Goal: Task Accomplishment & Management: Understand process/instructions

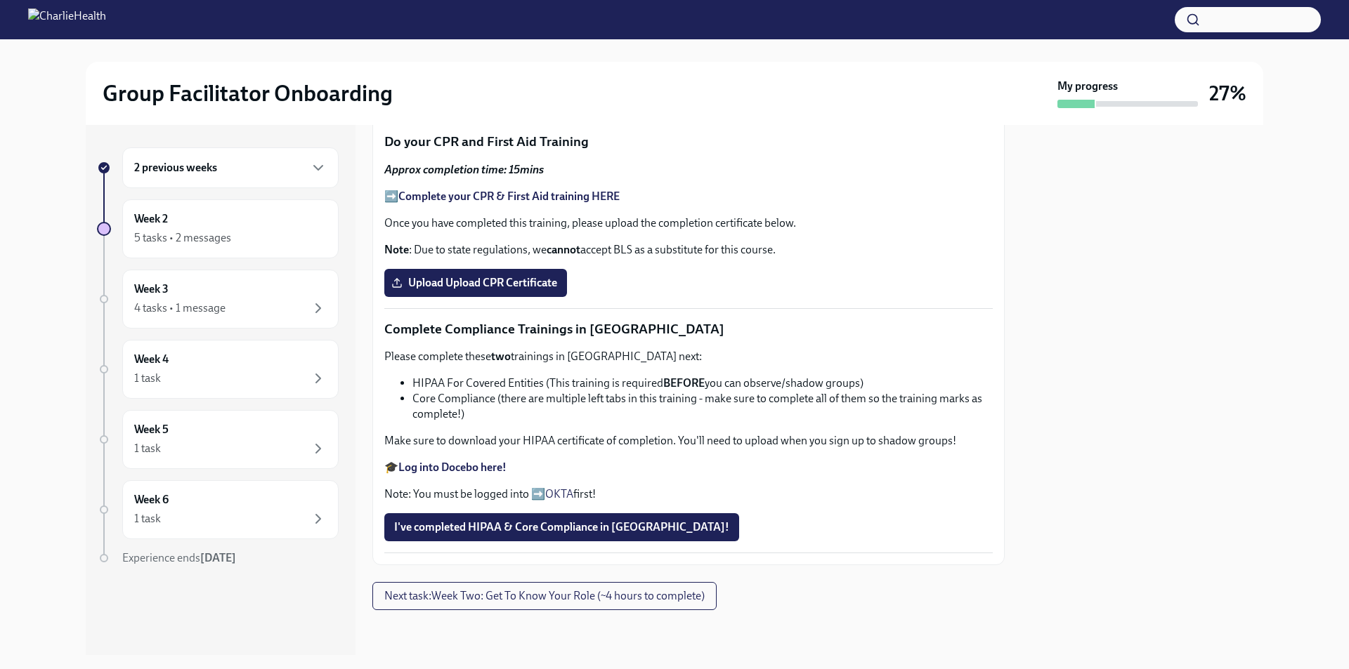
scroll to position [830, 0]
click at [426, 535] on button "I've completed HIPAA & Core Compliance in [GEOGRAPHIC_DATA]!" at bounding box center [561, 528] width 355 height 28
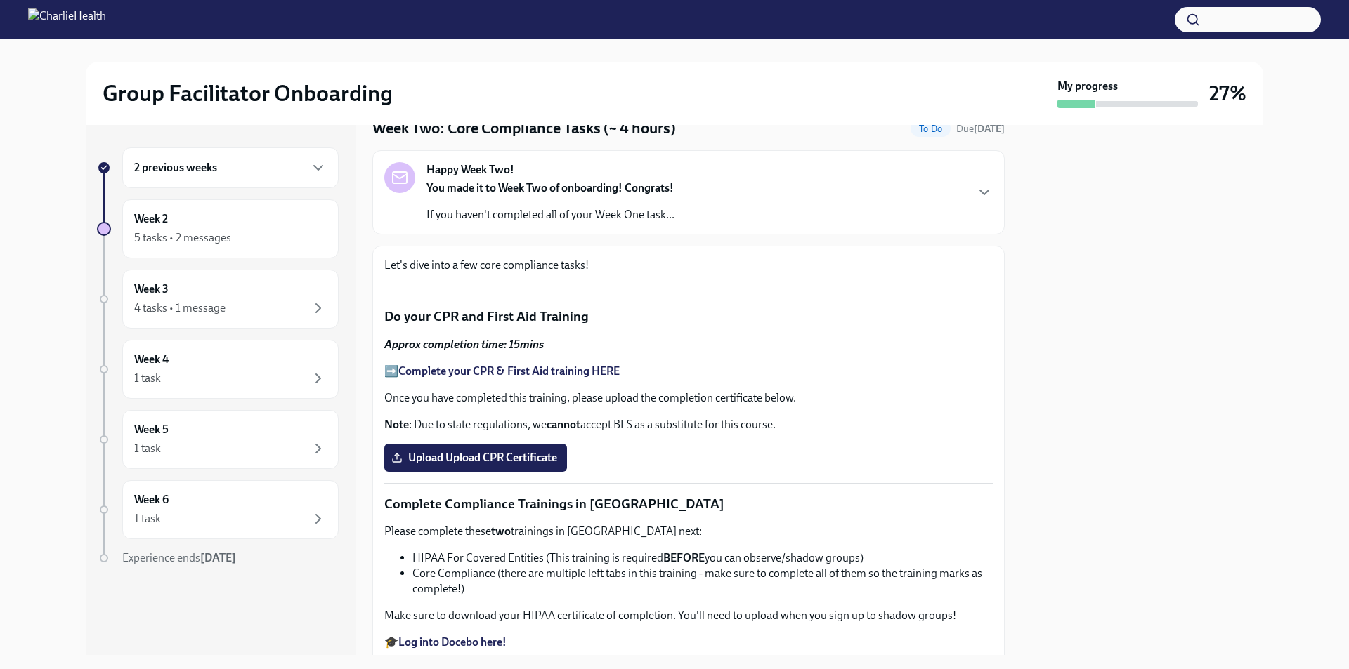
scroll to position [0, 0]
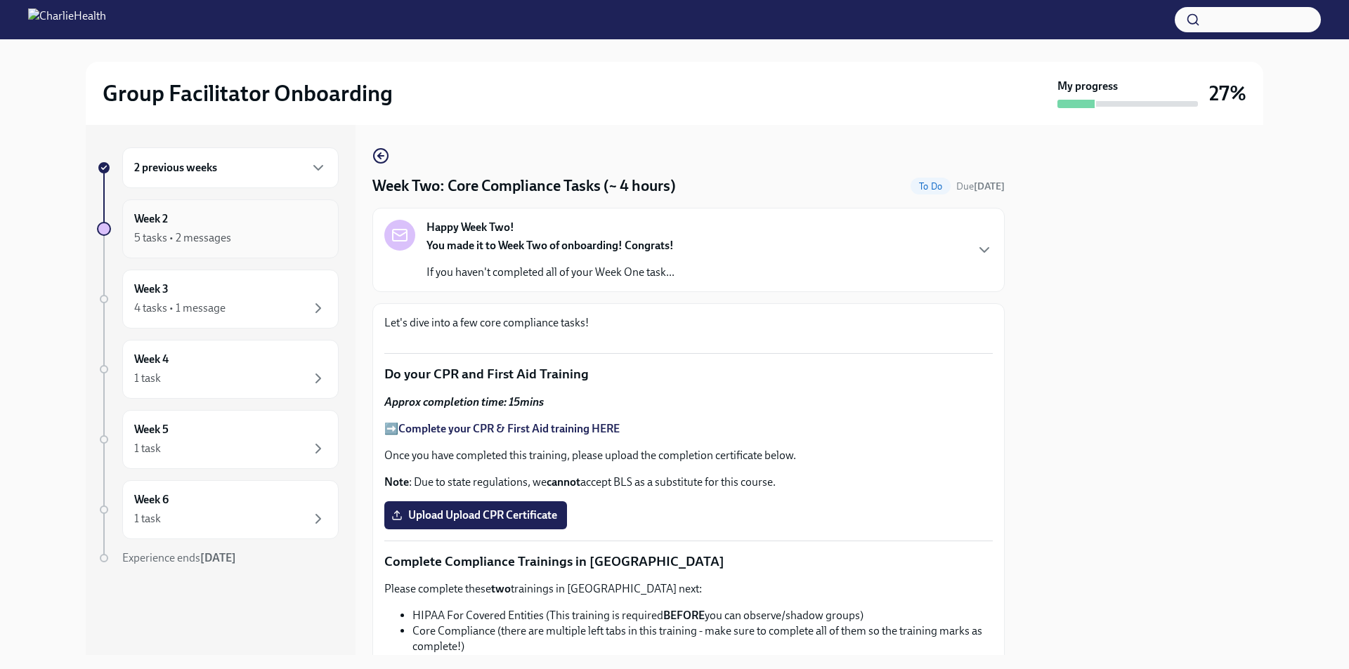
click at [162, 237] on div "5 tasks • 2 messages" at bounding box center [182, 237] width 97 height 15
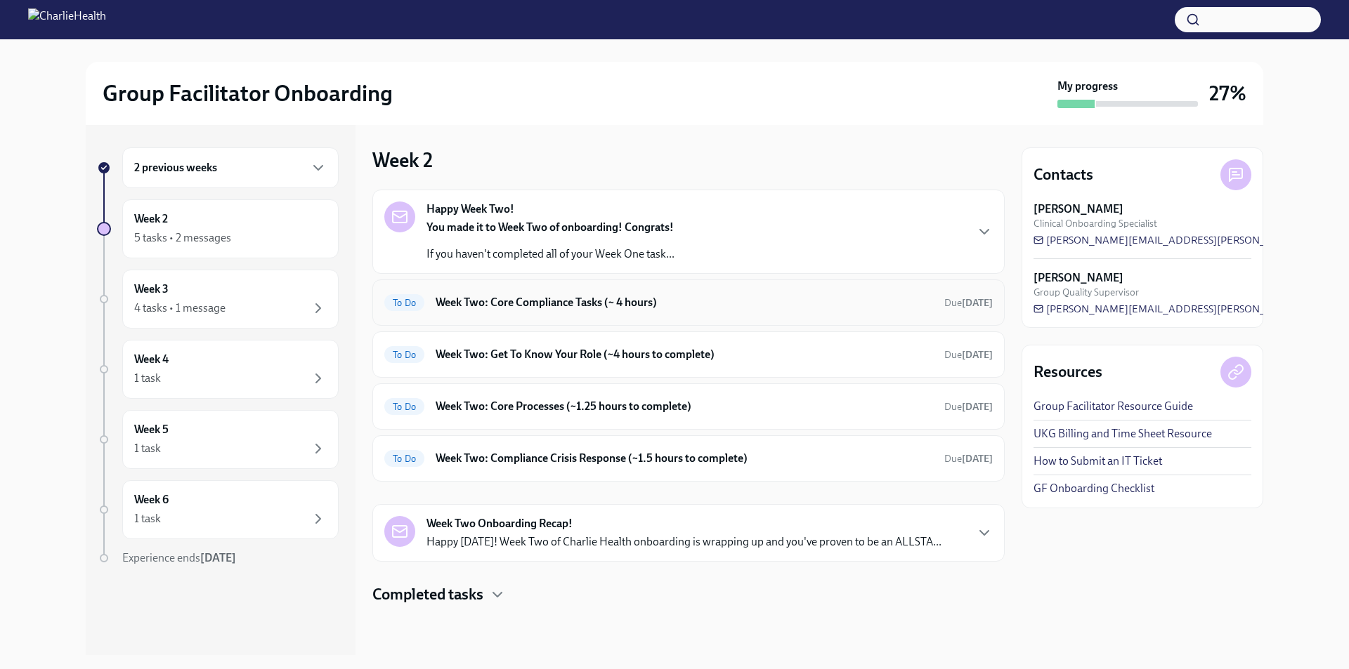
click at [539, 316] on div "To Do Week Two: Core Compliance Tasks (~ 4 hours) Due [DATE]" at bounding box center [688, 303] width 632 height 46
click at [472, 299] on h6 "Week Two: Core Compliance Tasks (~ 4 hours)" at bounding box center [684, 302] width 497 height 15
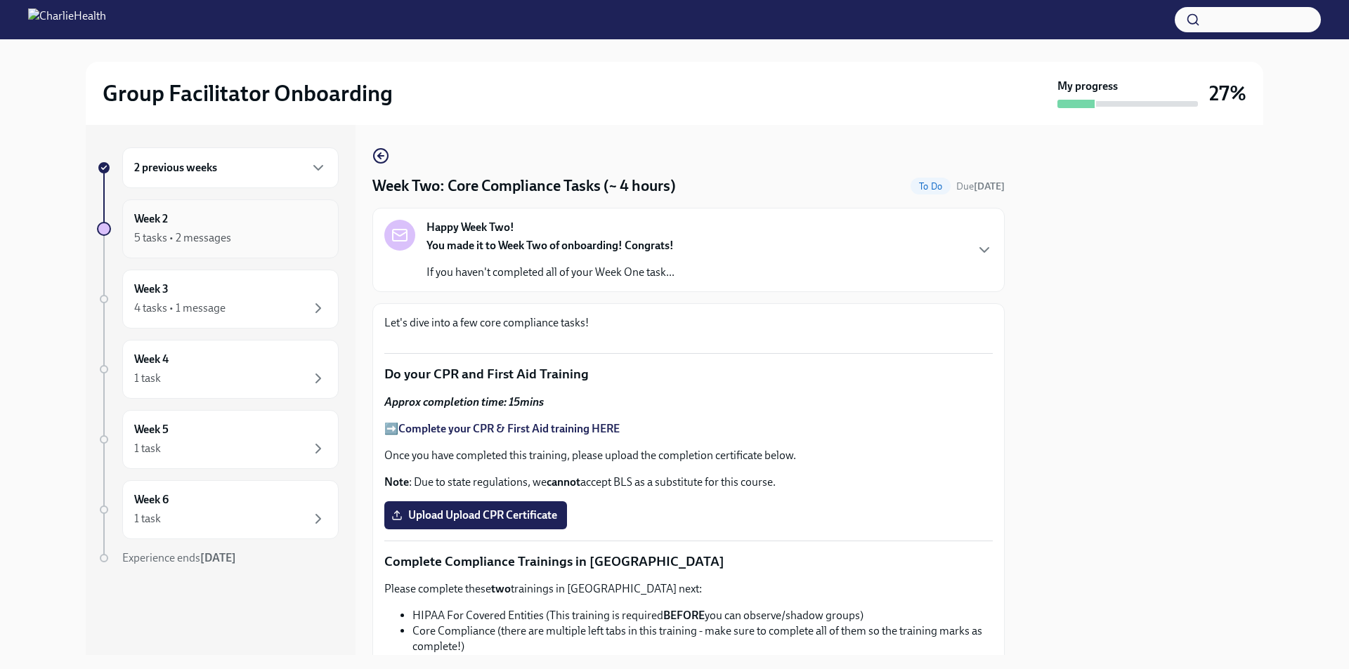
click at [207, 240] on div "5 tasks • 2 messages" at bounding box center [182, 237] width 97 height 15
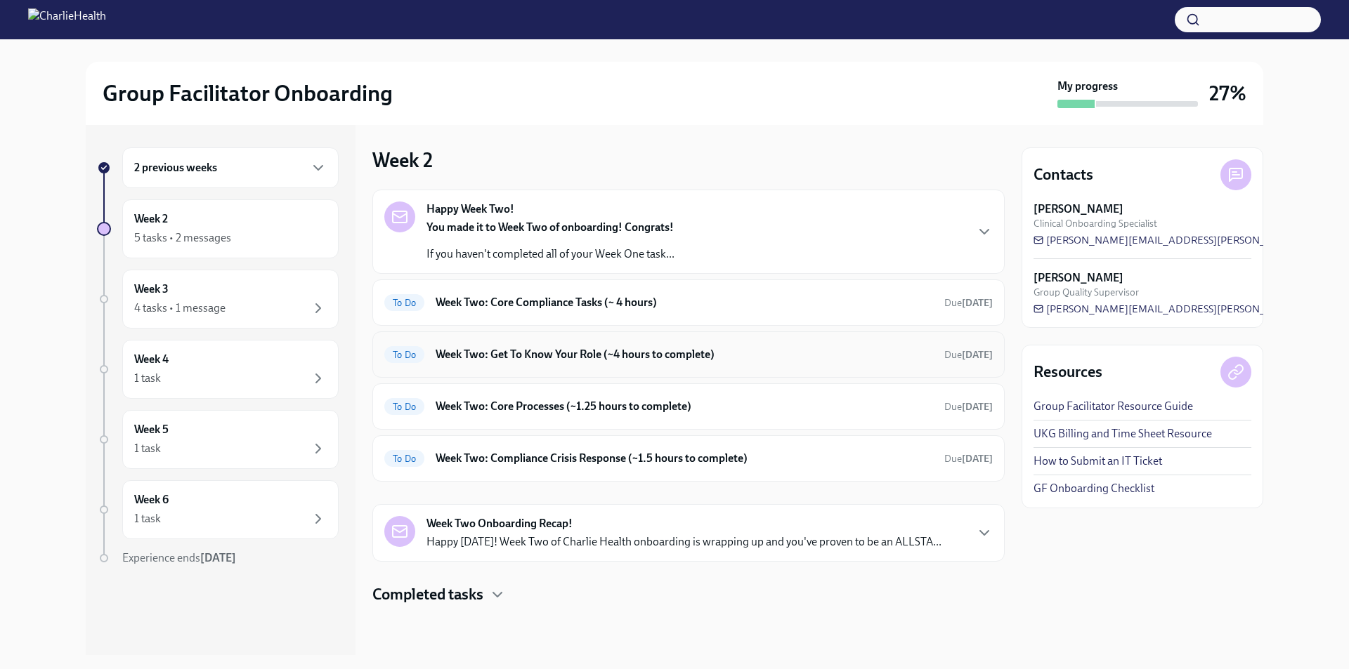
click at [584, 344] on div "To Do Week Two: Get To Know Your Role (~4 hours to complete) Due [DATE]" at bounding box center [688, 355] width 608 height 22
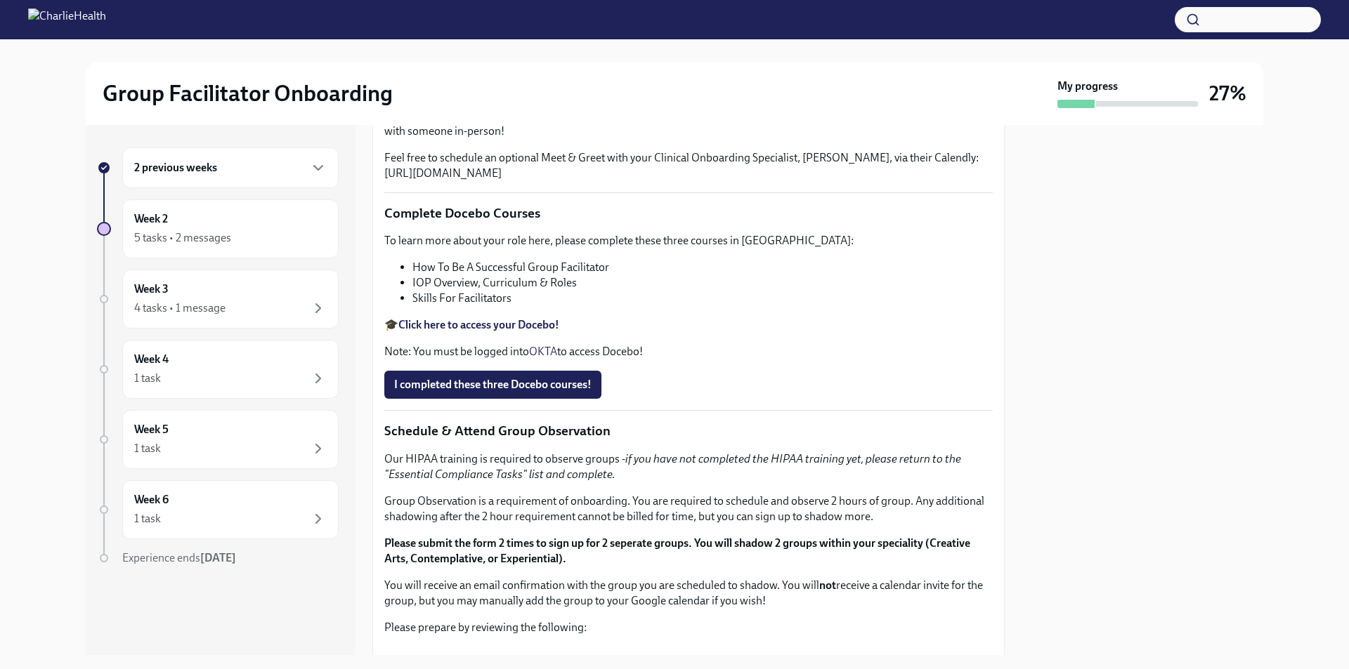
scroll to position [702, 0]
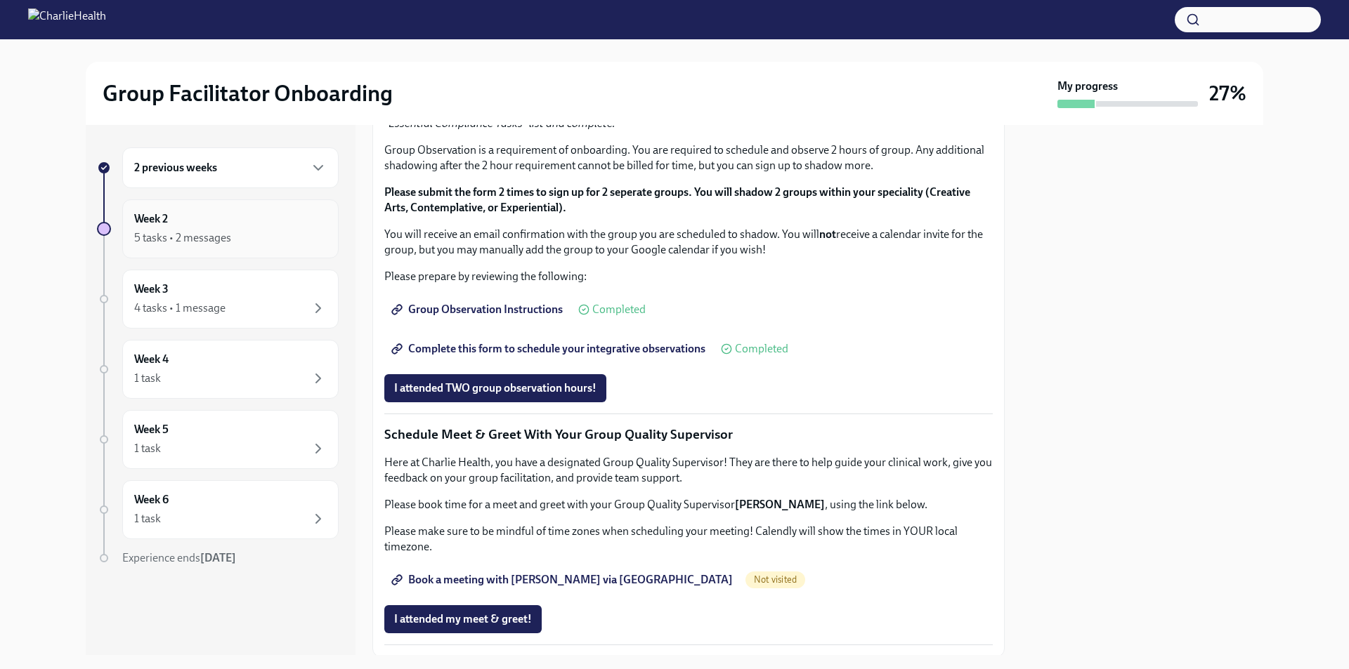
click at [169, 238] on div "5 tasks • 2 messages" at bounding box center [182, 237] width 97 height 15
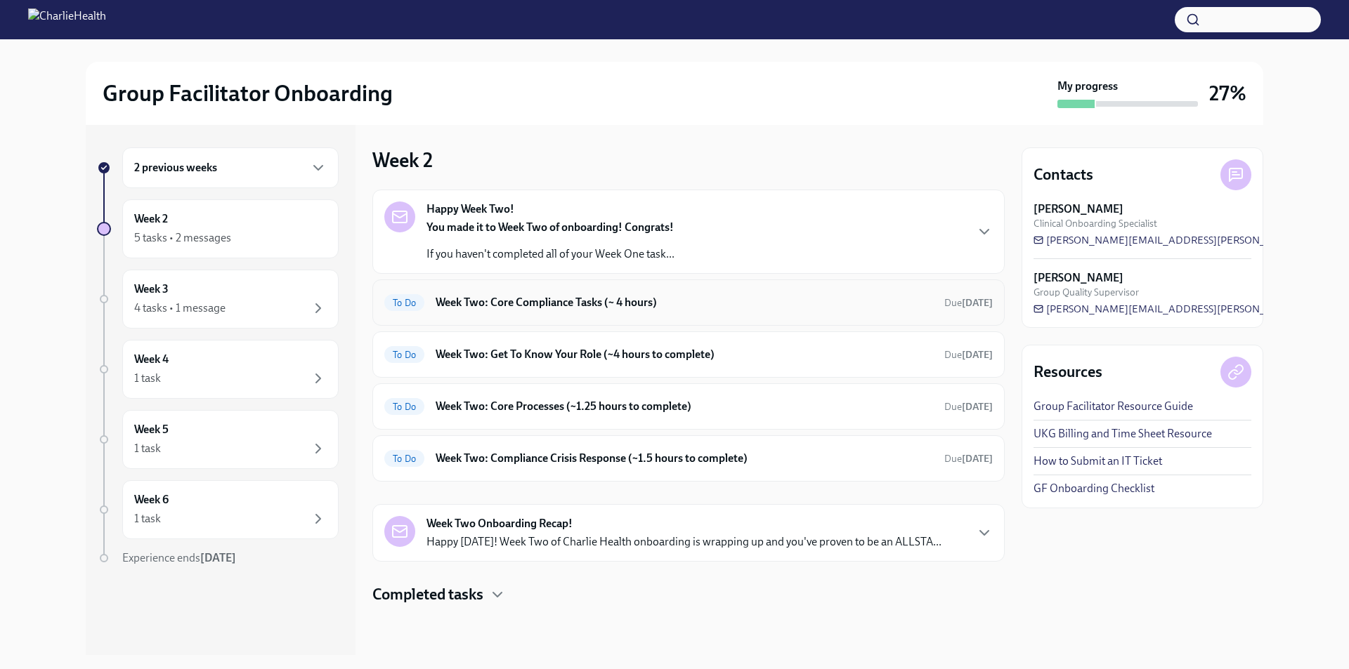
click at [613, 295] on h6 "Week Two: Core Compliance Tasks (~ 4 hours)" at bounding box center [684, 302] width 497 height 15
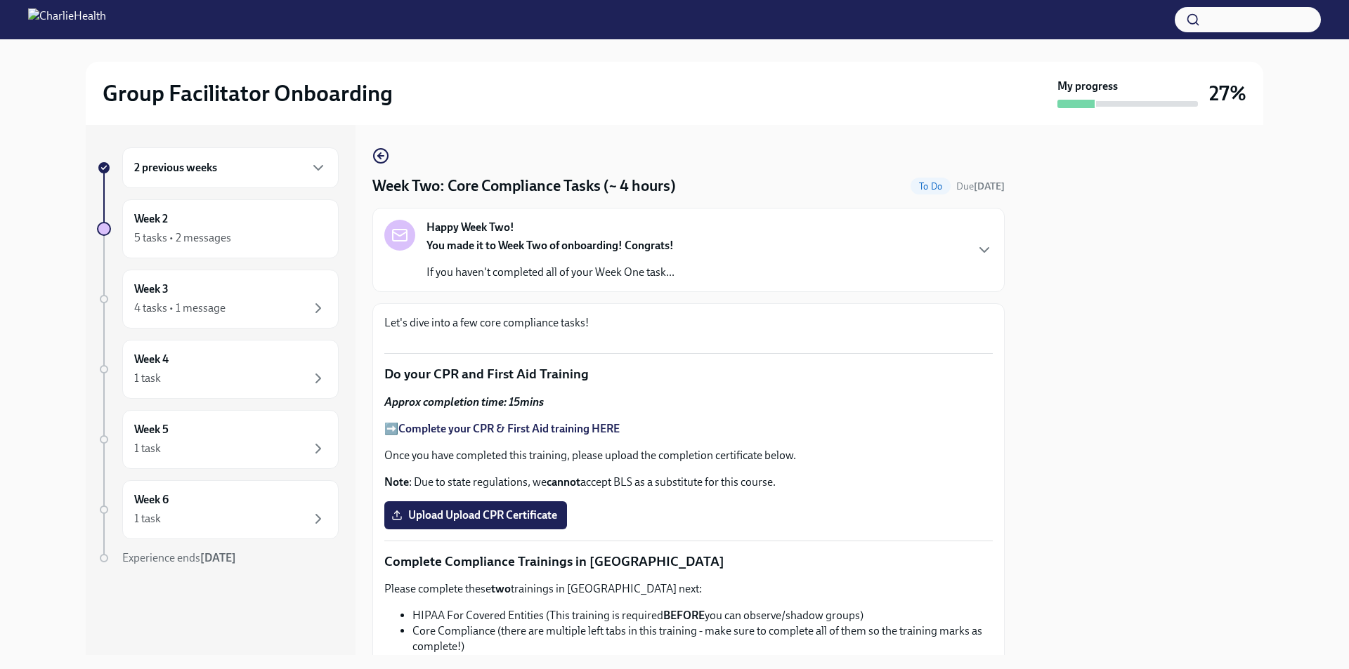
click at [650, 292] on div "Happy Week Two! You made it to Week Two of onboarding! Congrats! If you haven't…" at bounding box center [688, 250] width 632 height 84
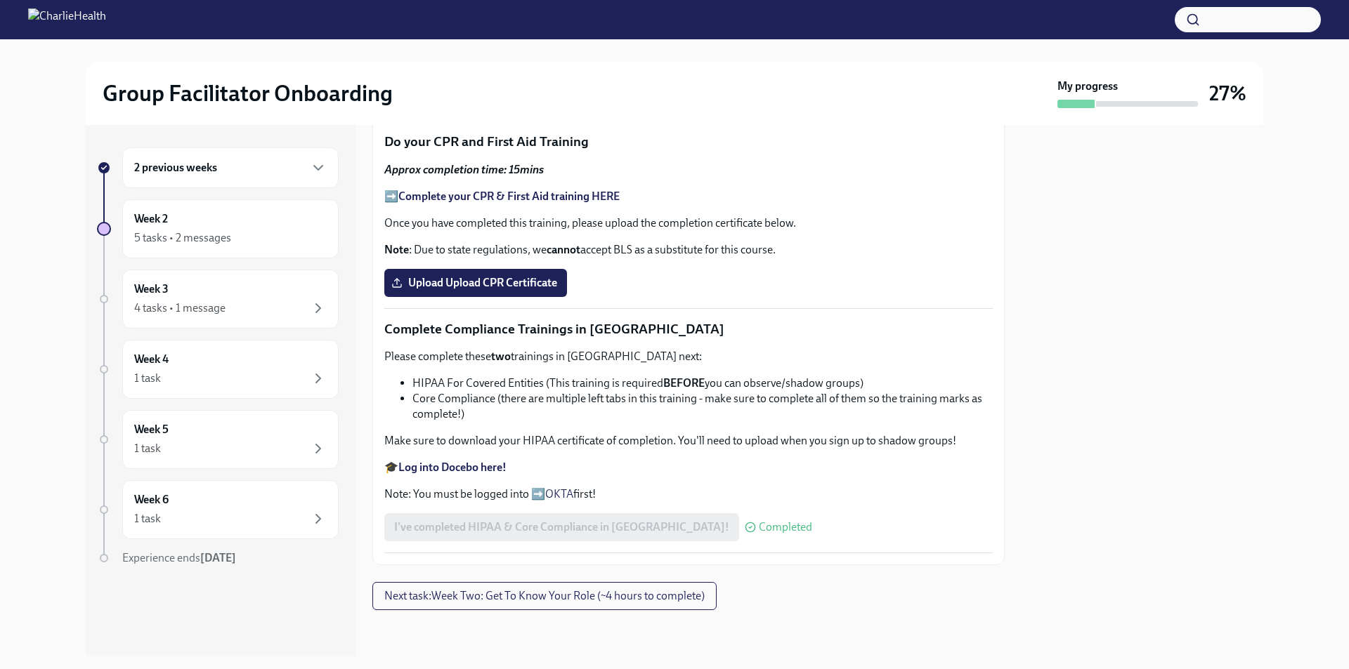
scroll to position [1309, 0]
click at [554, 587] on button "Next task : Week Two: Get To Know Your Role (~4 hours to complete)" at bounding box center [544, 596] width 344 height 28
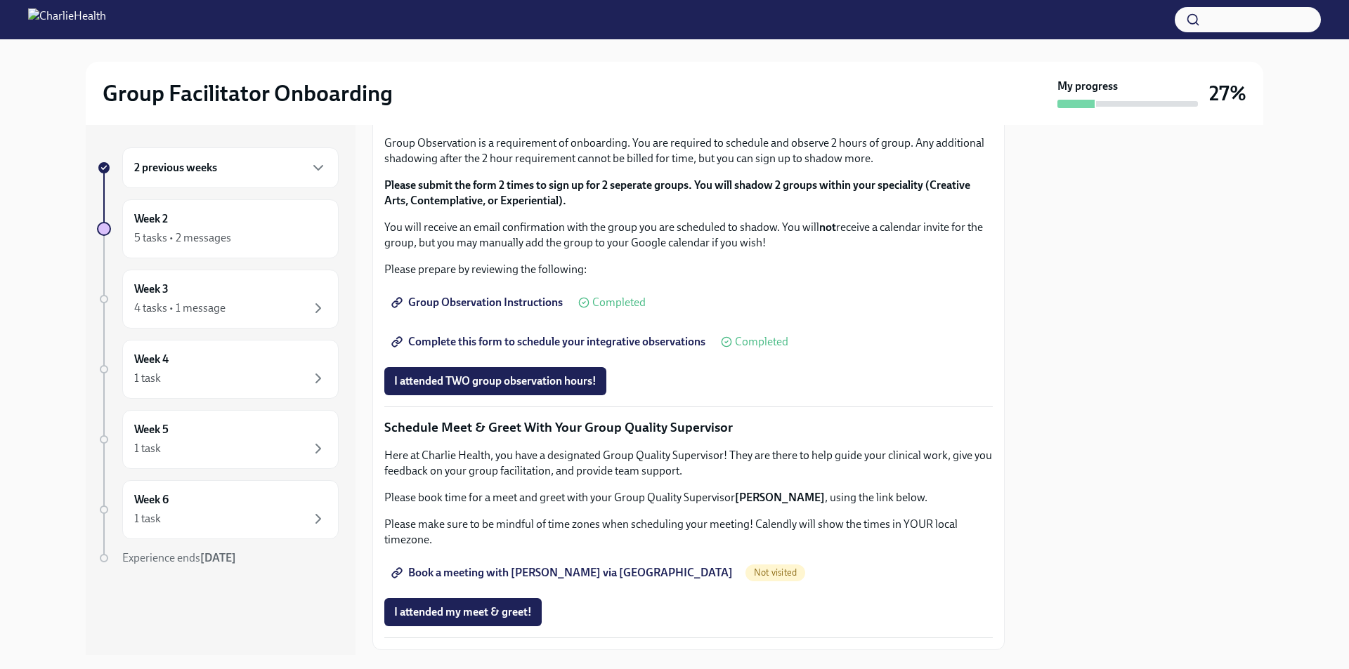
scroll to position [1194, 0]
